Goal: Task Accomplishment & Management: Manage account settings

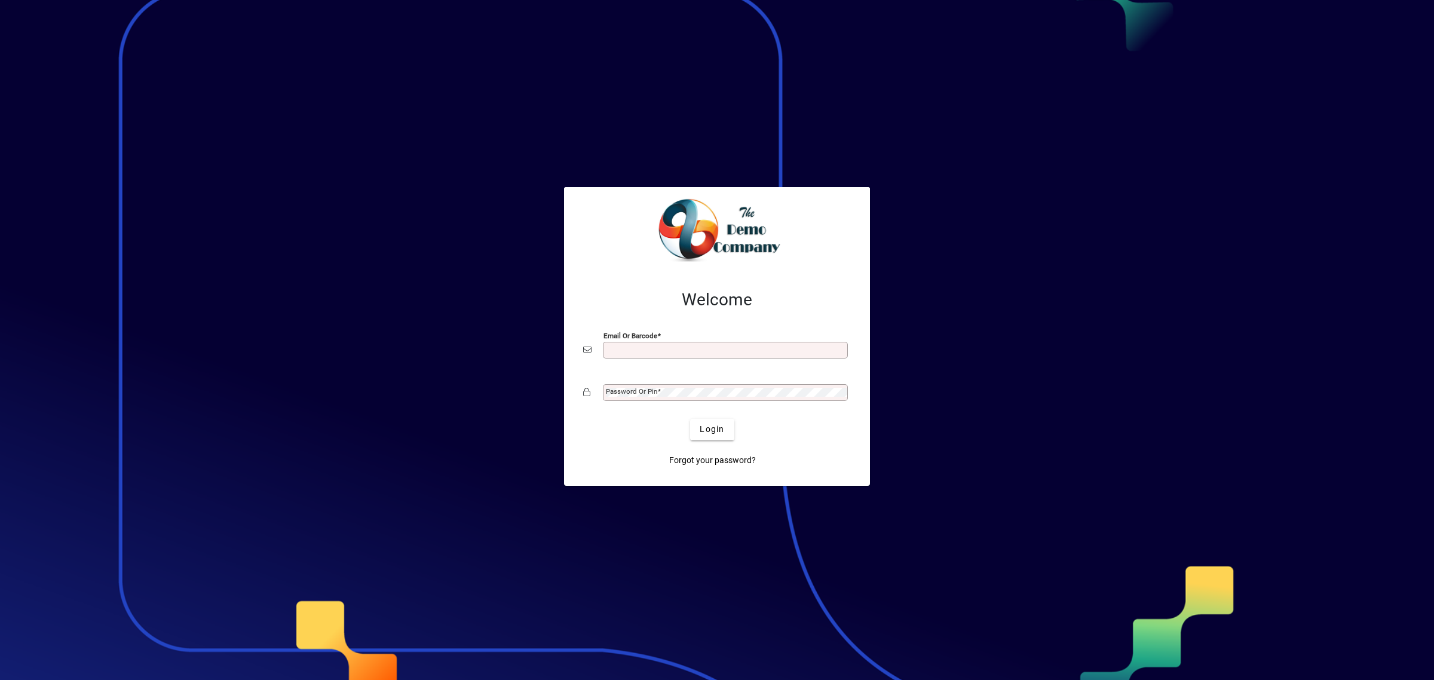
click at [618, 350] on input "Email or Barcode" at bounding box center [726, 350] width 241 height 10
type input "**********"
click at [634, 387] on label "Password or Pin" at bounding box center [633, 391] width 55 height 10
click at [716, 428] on span "Login" at bounding box center [712, 429] width 24 height 13
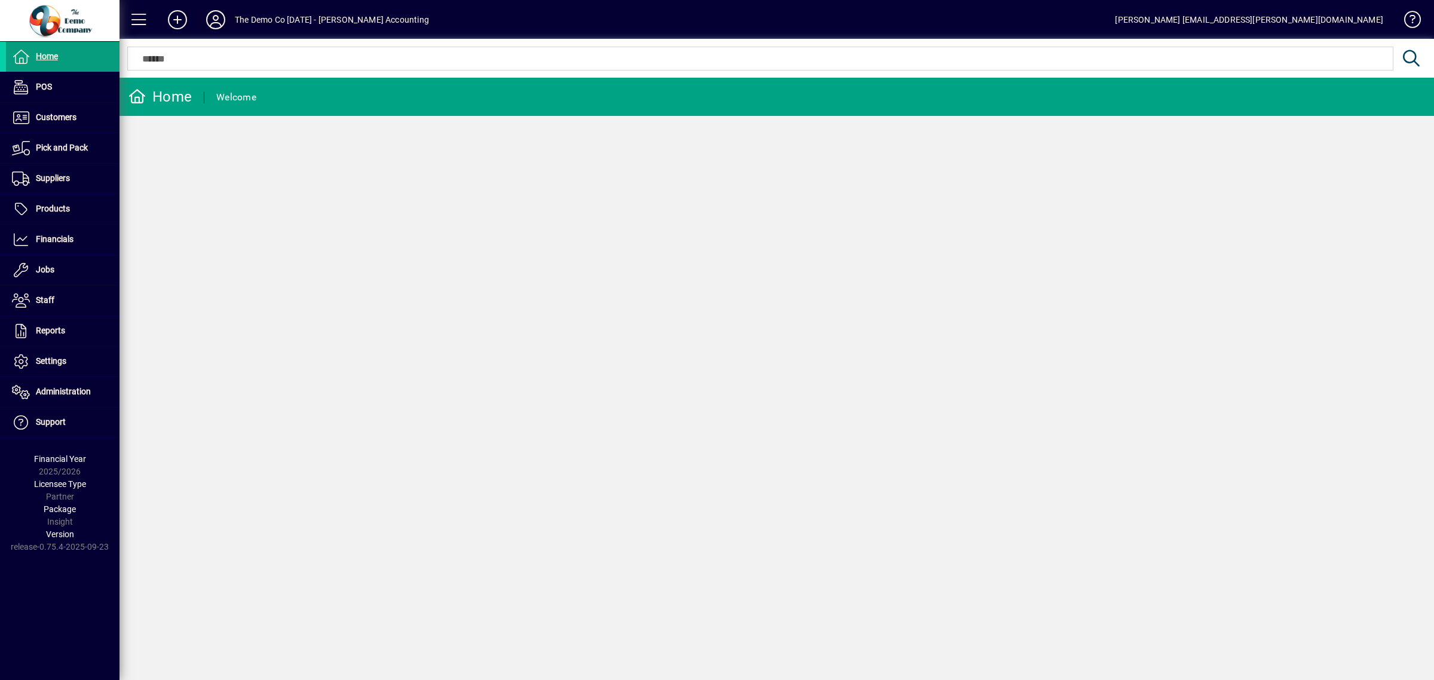
click at [216, 15] on icon at bounding box center [216, 19] width 24 height 19
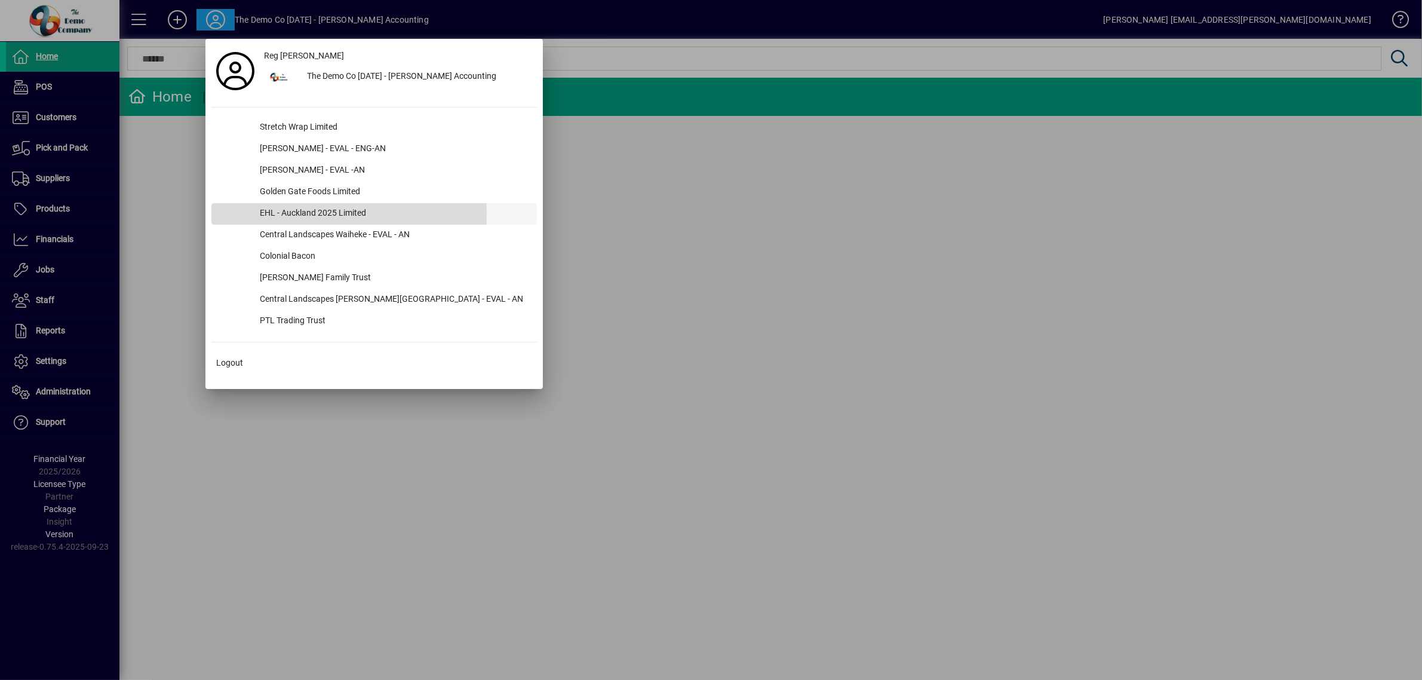
click at [279, 214] on div "EHL - Auckland 2025 Limited" at bounding box center [393, 214] width 287 height 22
